Goal: Ask a question

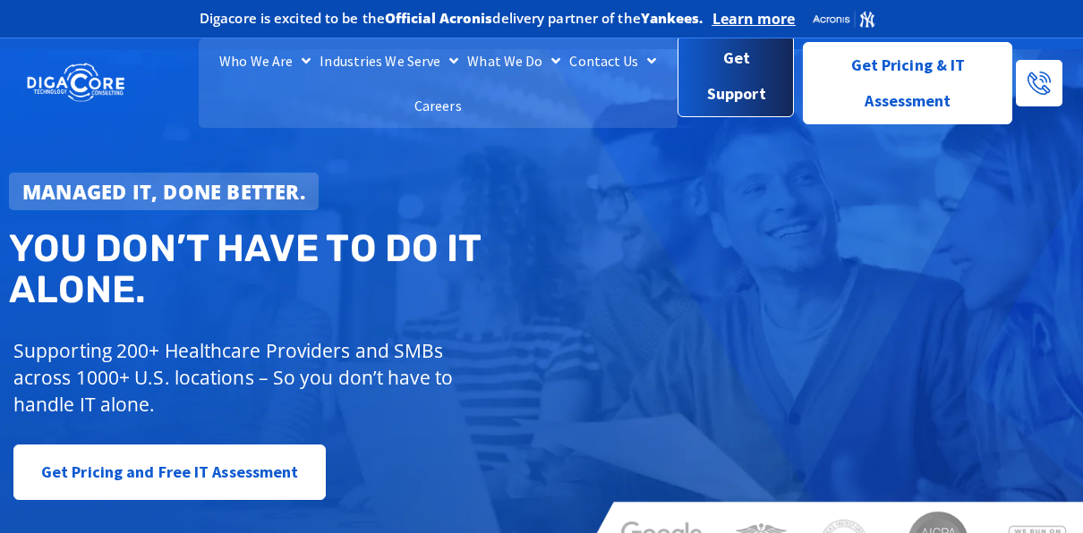
click at [728, 88] on span "Get Support" at bounding box center [736, 76] width 87 height 72
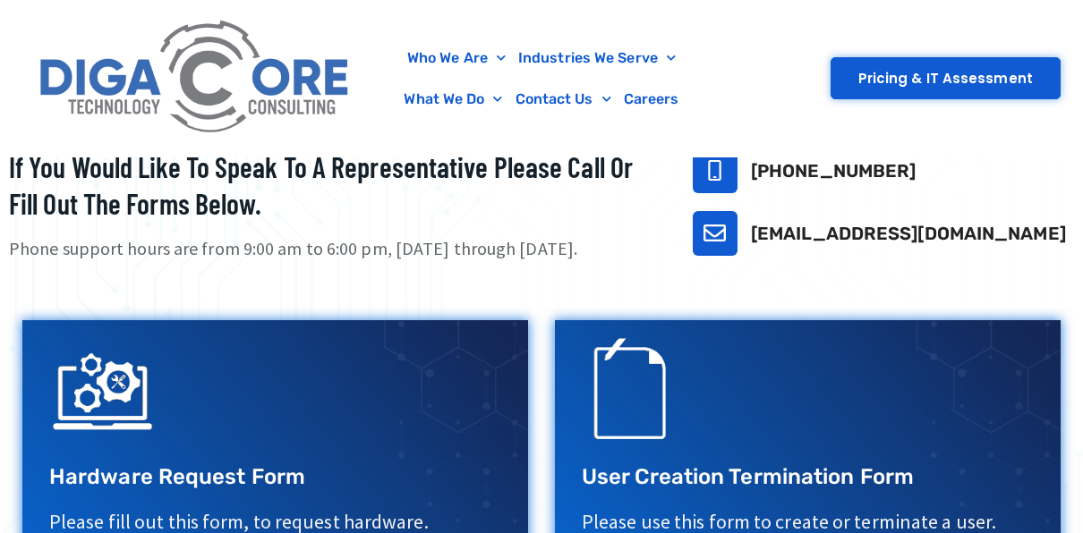
scroll to position [716, 0]
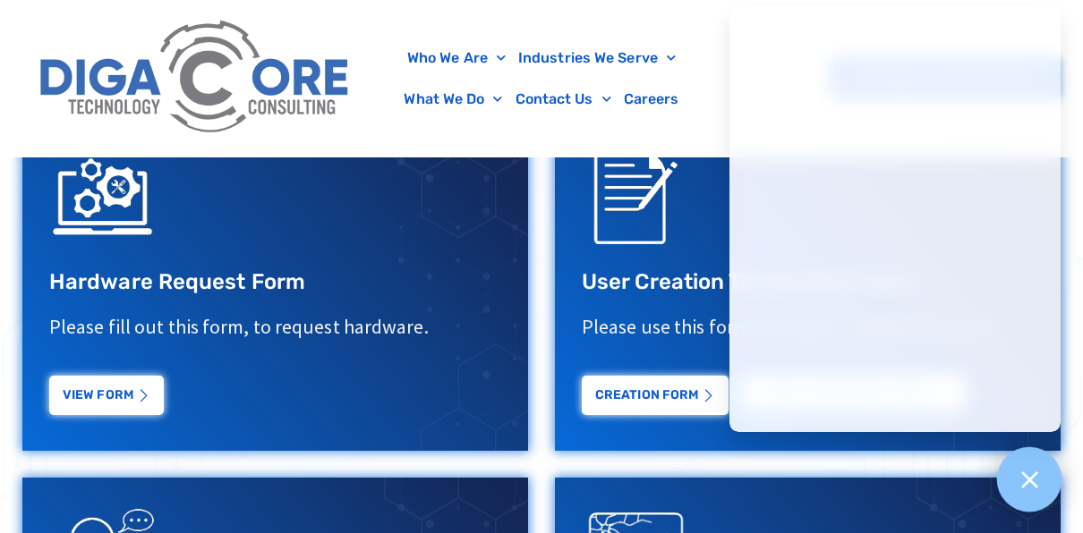
click at [1057, 480] on div at bounding box center [1029, 479] width 65 height 65
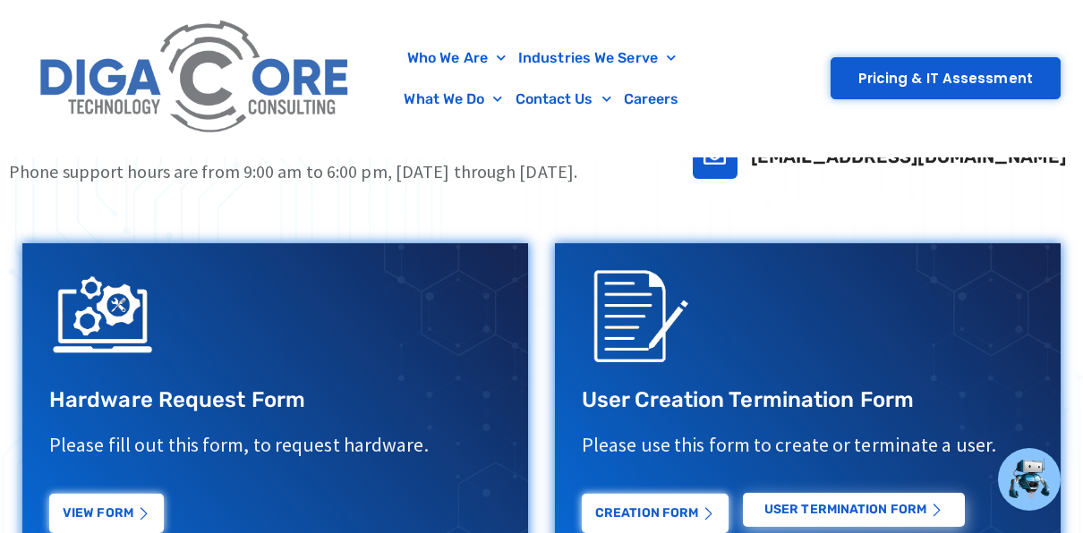
scroll to position [626, 0]
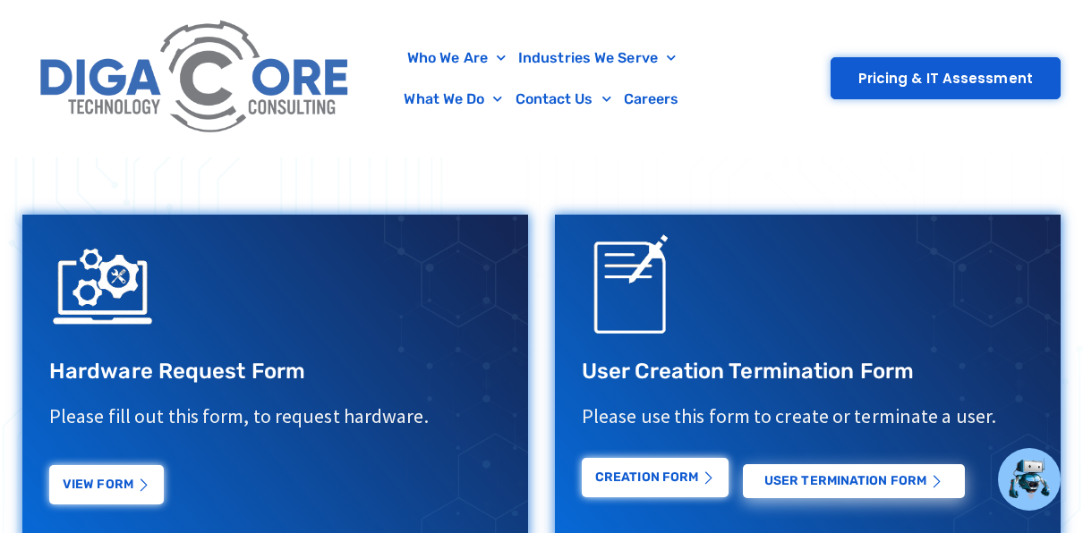
drag, startPoint x: 670, startPoint y: 490, endPoint x: 681, endPoint y: 489, distance: 10.8
click at [670, 490] on link "Creation Form" at bounding box center [655, 477] width 147 height 39
